Goal: Information Seeking & Learning: Learn about a topic

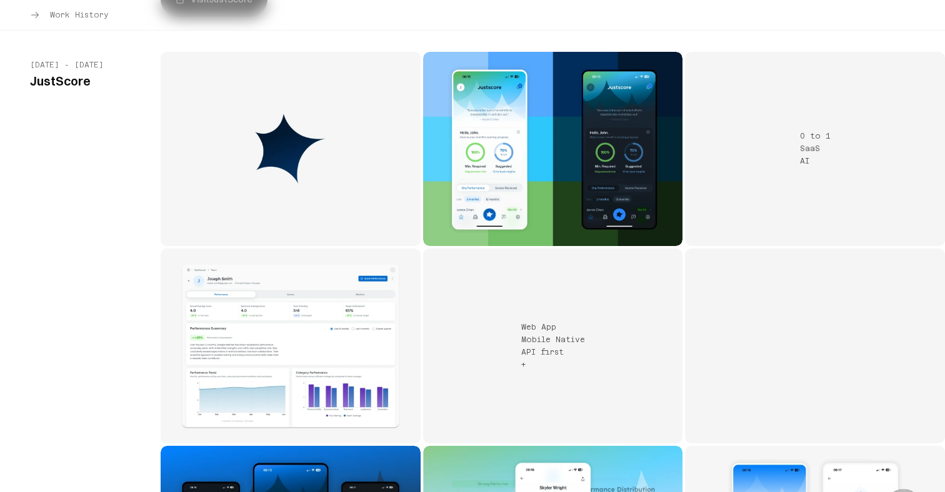
scroll to position [1950, 0]
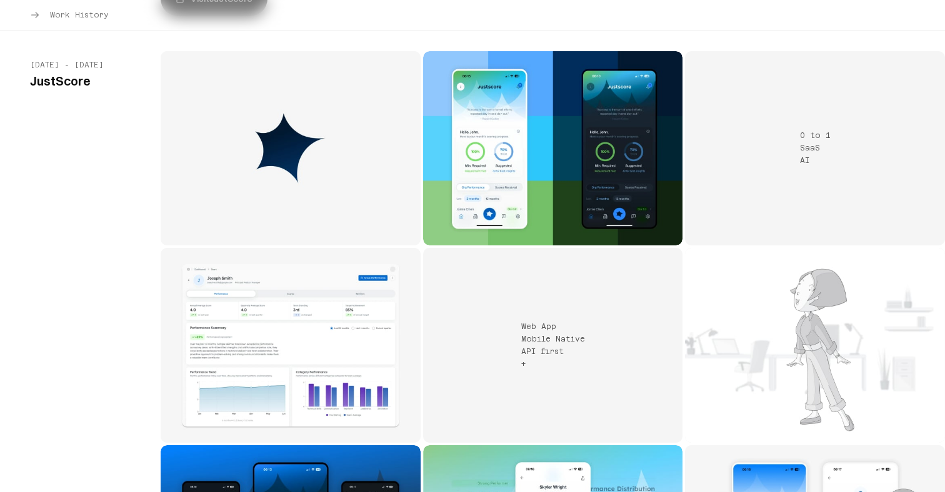
click at [301, 156] on img "JustScore project 1" at bounding box center [291, 148] width 260 height 195
click at [309, 231] on img "JustScore project 1" at bounding box center [291, 148] width 260 height 195
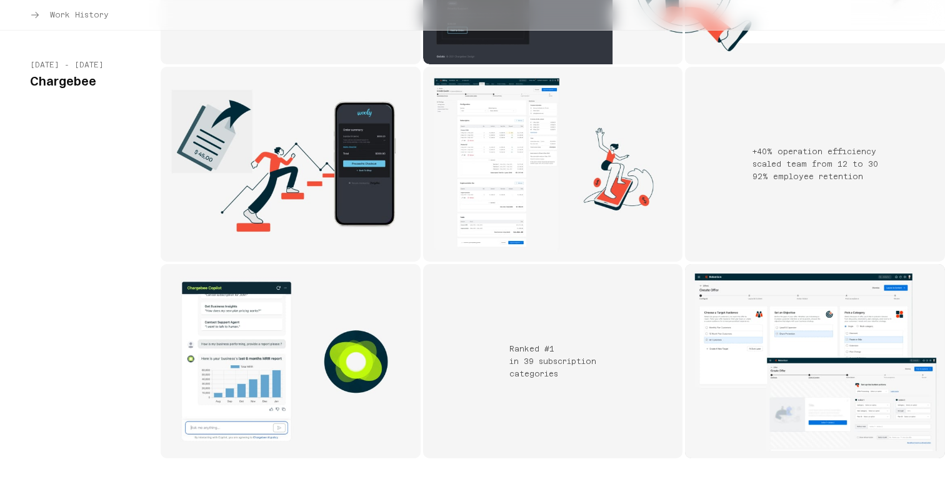
scroll to position [3660, 0]
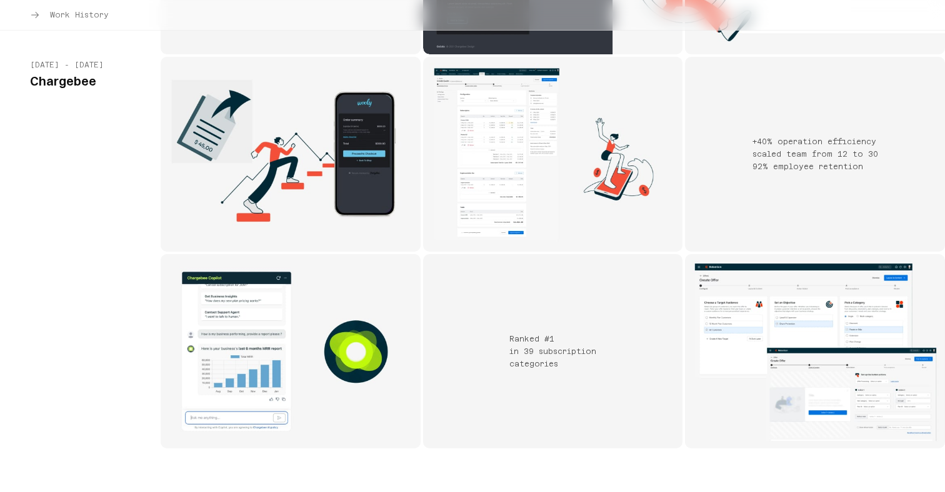
click at [491, 114] on img "Chargebee project 4" at bounding box center [553, 154] width 260 height 195
click at [514, 254] on div "Ranked #1 in 39 subscription categories" at bounding box center [553, 351] width 260 height 195
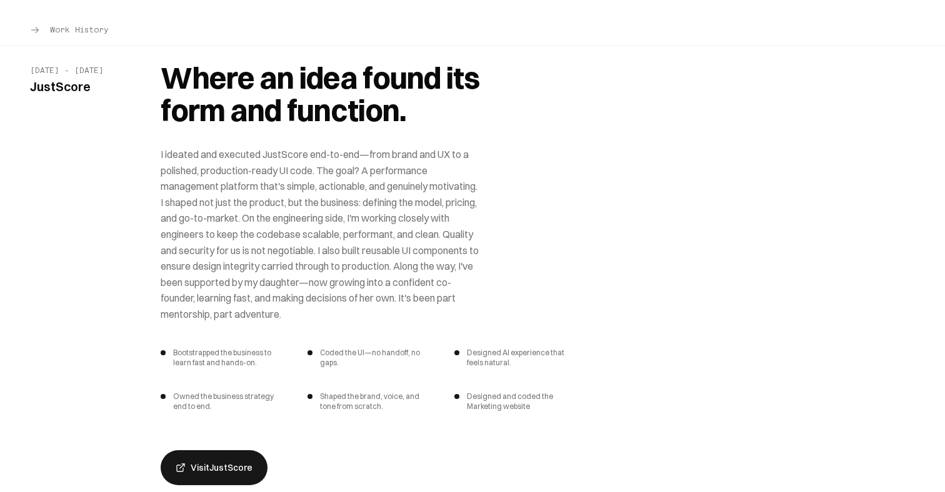
scroll to position [1208, 0]
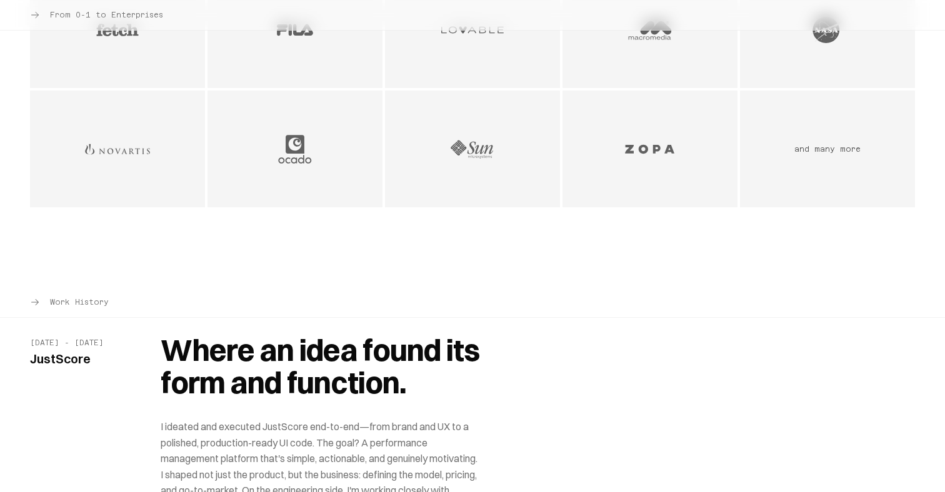
click at [33, 10] on icon "Client section navigation" at bounding box center [35, 15] width 10 height 10
click at [33, 17] on icon "Client section navigation" at bounding box center [35, 15] width 10 height 10
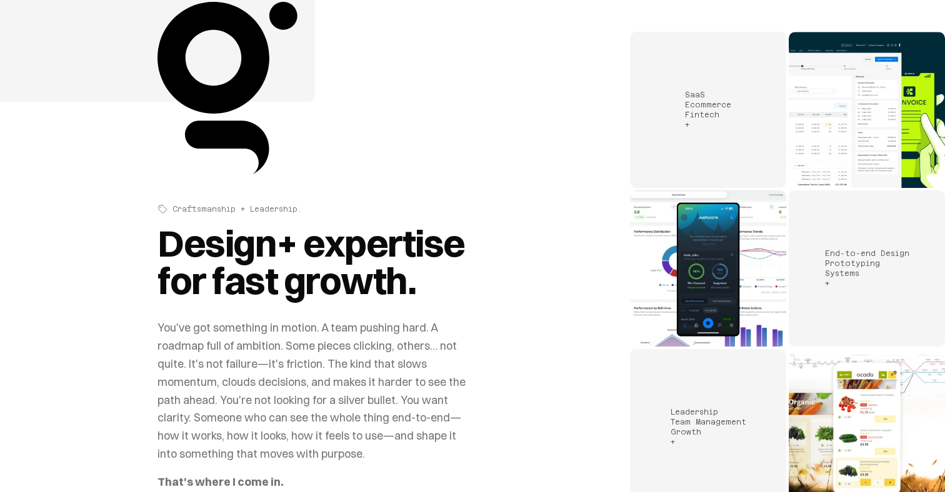
scroll to position [0, 0]
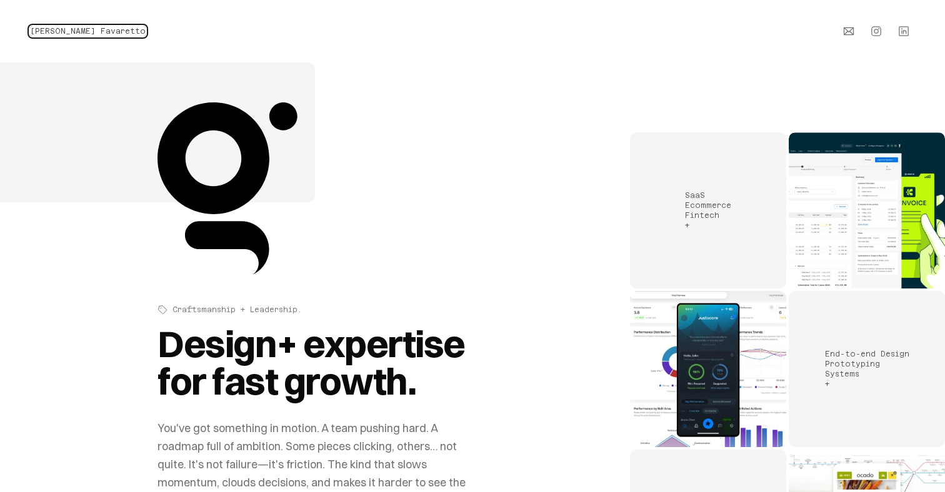
click at [90, 29] on span "Gianni J. Favaretto" at bounding box center [88, 31] width 116 height 9
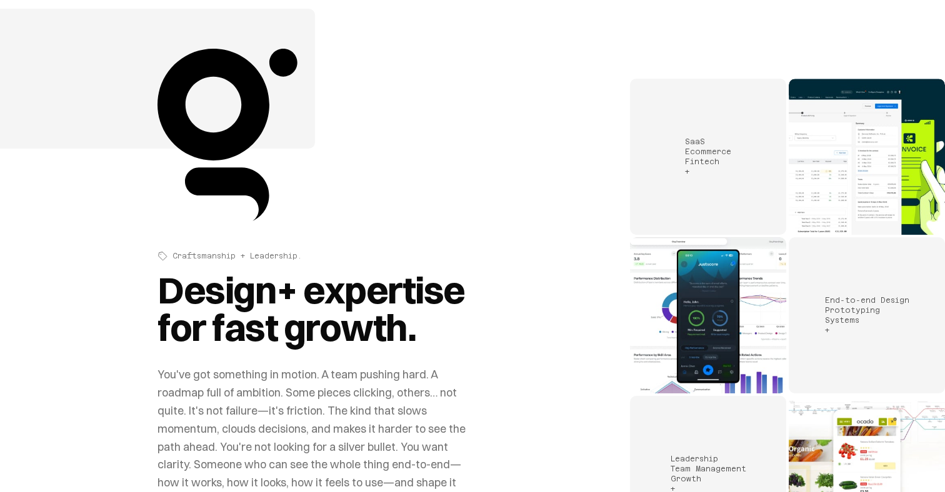
scroll to position [62, 0]
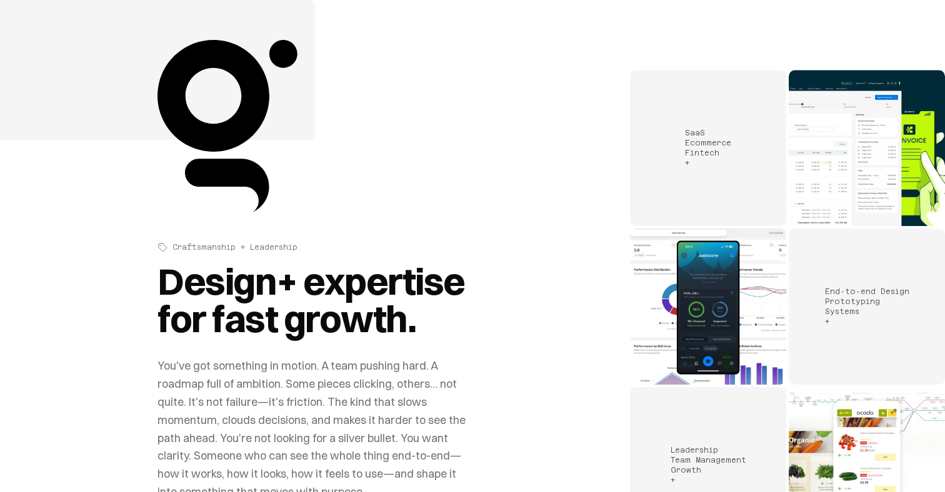
click at [694, 278] on img "Portfolio work samples" at bounding box center [708, 307] width 156 height 156
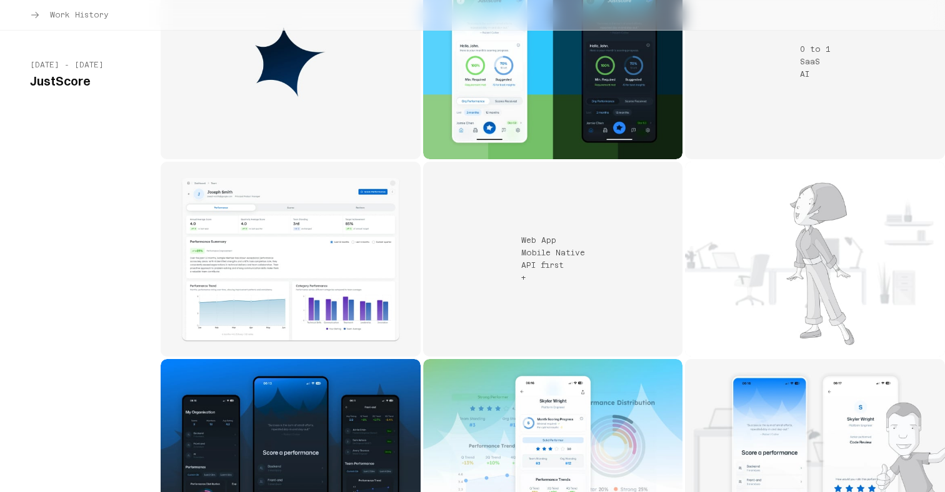
scroll to position [2041, 0]
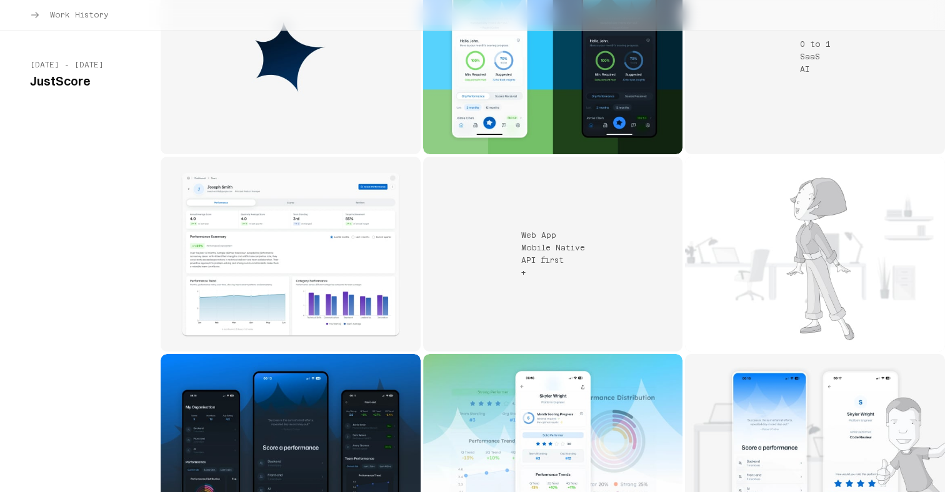
click at [506, 118] on img "JustScore project 2" at bounding box center [553, 57] width 260 height 195
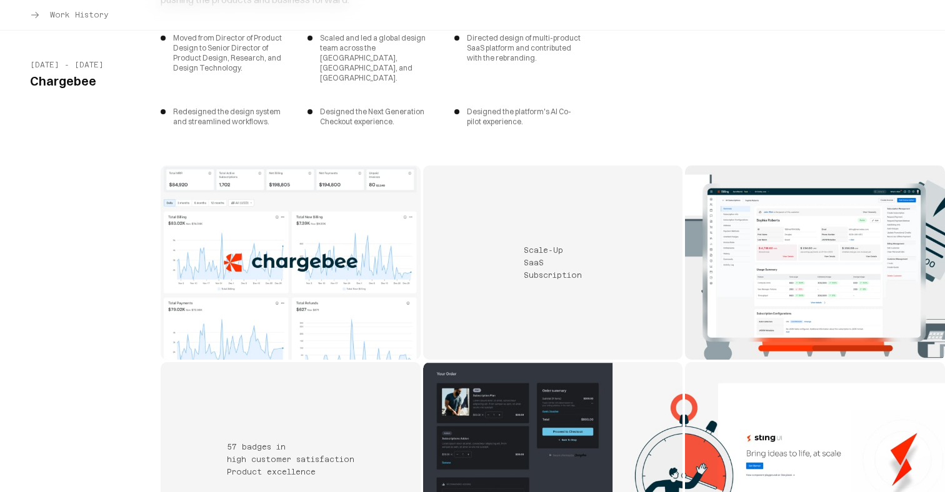
scroll to position [3161, 0]
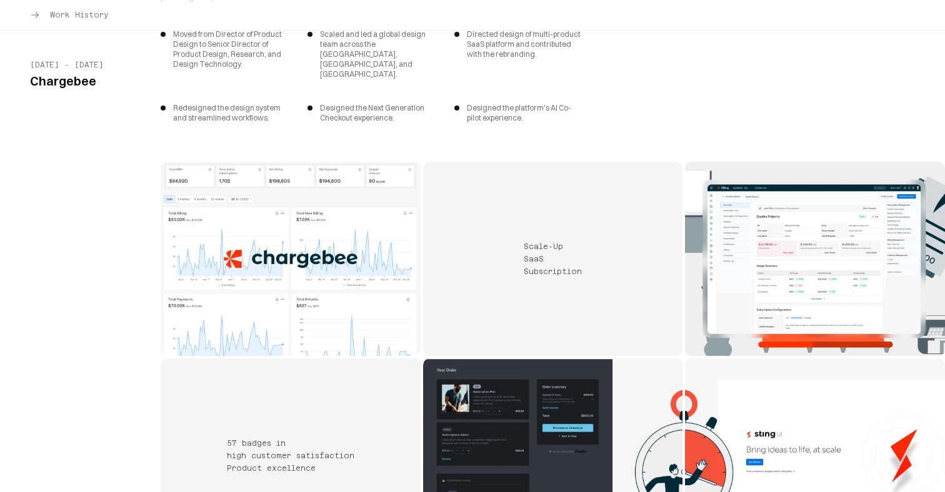
click at [566, 254] on div "SaaS" at bounding box center [553, 259] width 58 height 10
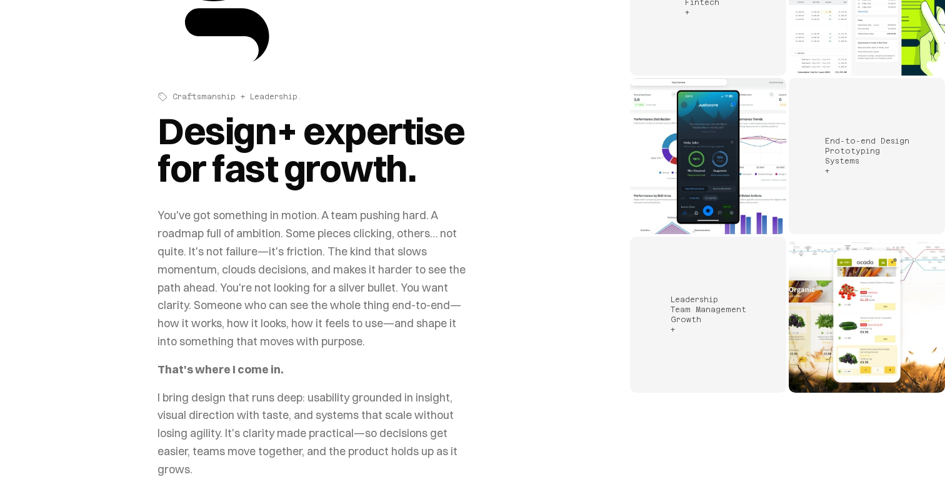
scroll to position [0, 0]
